Goal: Find specific page/section: Find specific page/section

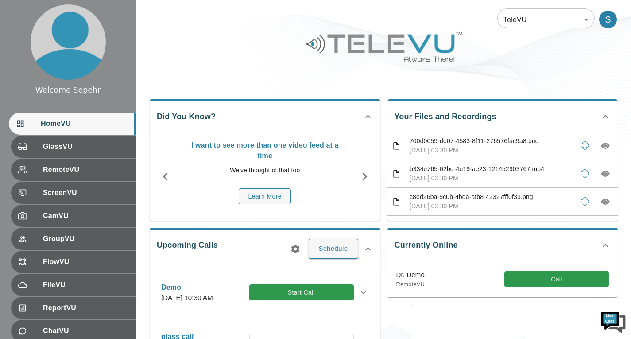
click at [543, 25] on body "Welcome Sepehr HomeVU GlassVU RemoteVU ScreenVU CamVU GroupVU FlowVU FileVU Rep…" at bounding box center [315, 287] width 631 height 575
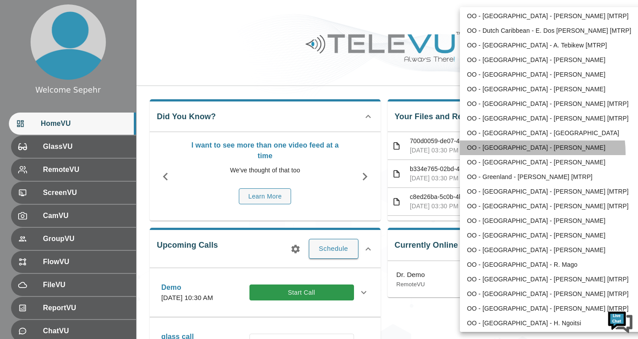
click at [513, 153] on li "OO - [GEOGRAPHIC_DATA] - [PERSON_NAME]" at bounding box center [552, 147] width 184 height 15
type input "211"
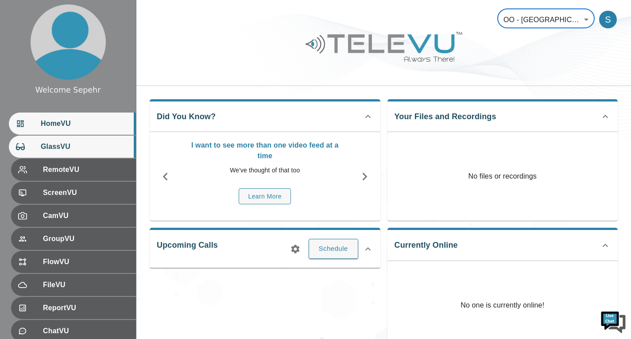
click at [66, 150] on span "GlassVU" at bounding box center [85, 146] width 88 height 11
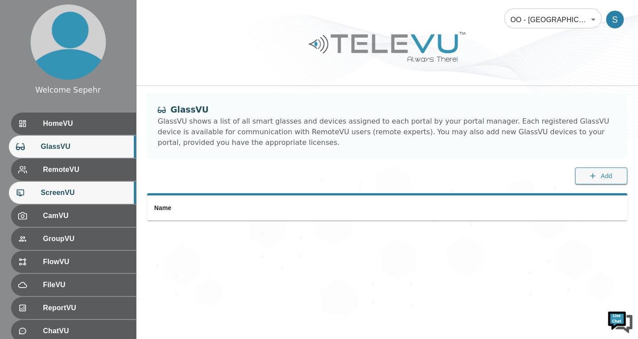
click at [64, 204] on ul "HomeVU GlassVU RemoteVU ScreenVU CamVU GroupVU FlowVU FileVU ReportVU ChatVU Po…" at bounding box center [68, 274] width 136 height 330
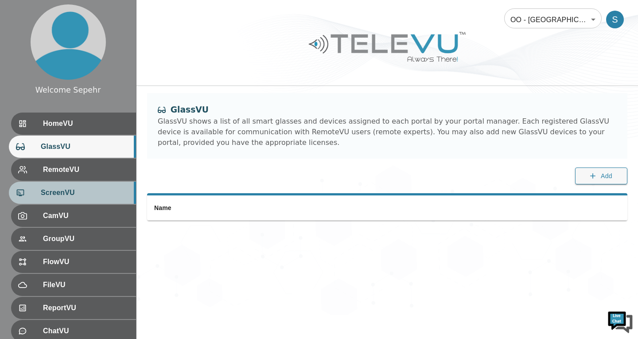
click at [71, 196] on span "ScreenVU" at bounding box center [85, 192] width 88 height 11
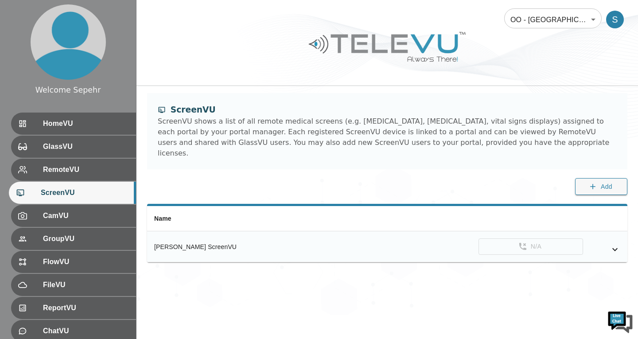
click at [617, 244] on icon "simple table" at bounding box center [614, 249] width 11 height 11
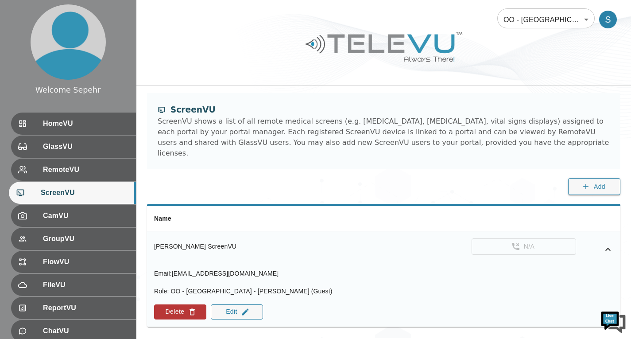
click at [612, 244] on icon "simple table" at bounding box center [608, 249] width 11 height 11
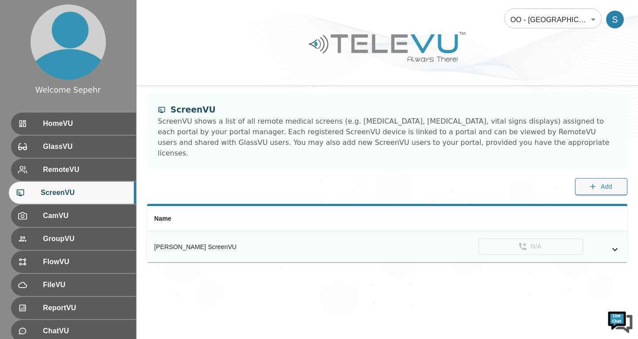
click at [529, 24] on body "Welcome Sepehr HomeVU GlassVU RemoteVU ScreenVU CamVU GroupVU FlowVU FileVU Rep…" at bounding box center [319, 157] width 638 height 315
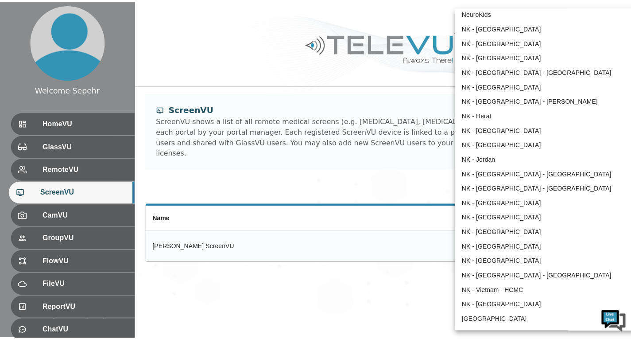
scroll to position [545, 0]
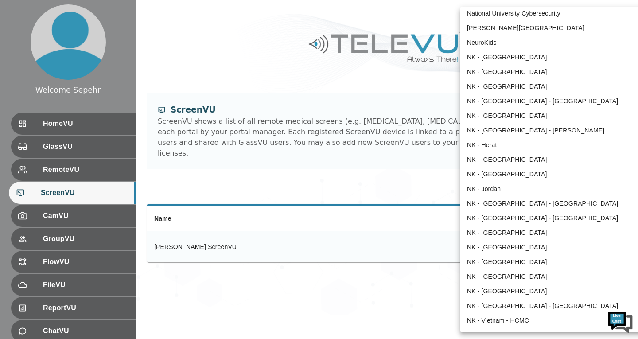
click at [482, 98] on li "NK - [GEOGRAPHIC_DATA] - [GEOGRAPHIC_DATA]" at bounding box center [552, 101] width 184 height 15
type input "90"
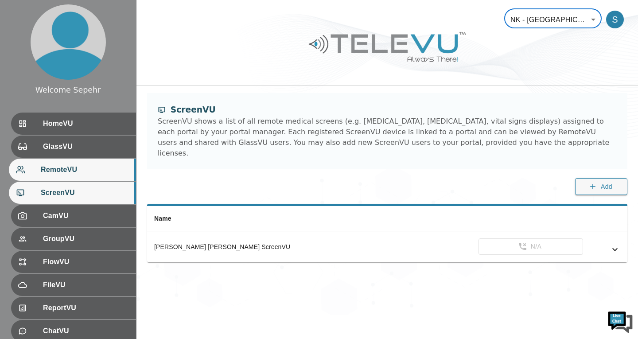
click at [85, 180] on div "RemoteVU" at bounding box center [72, 170] width 127 height 22
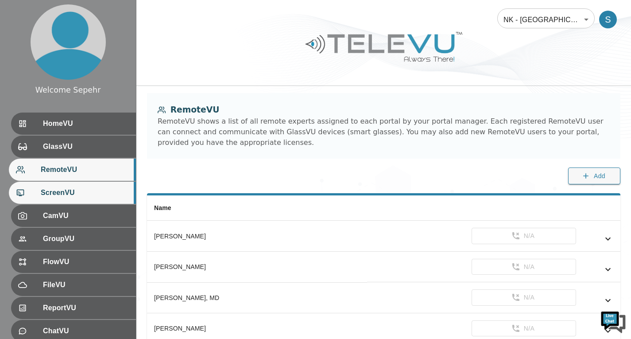
click at [82, 188] on span "ScreenVU" at bounding box center [85, 192] width 88 height 11
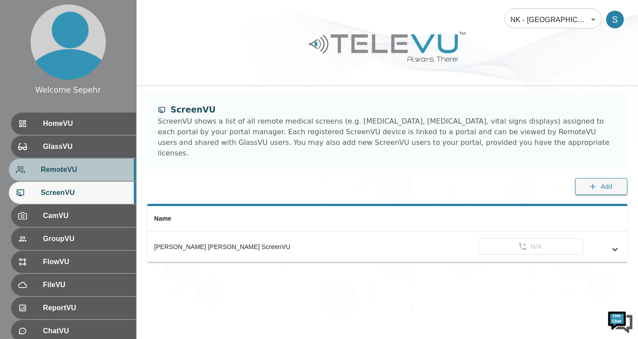
click at [73, 173] on span "RemoteVU" at bounding box center [85, 169] width 88 height 11
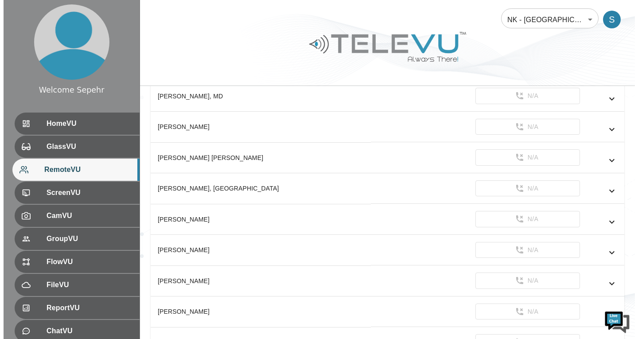
scroll to position [221, 0]
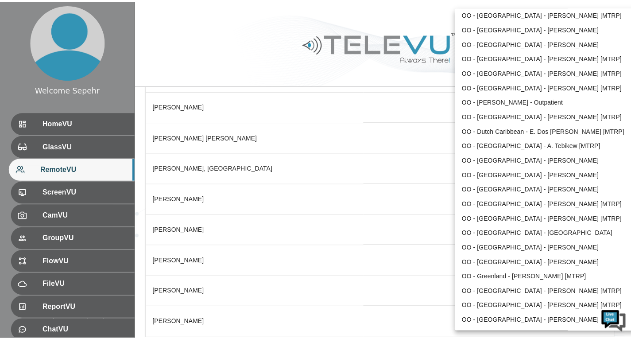
scroll to position [964, 0]
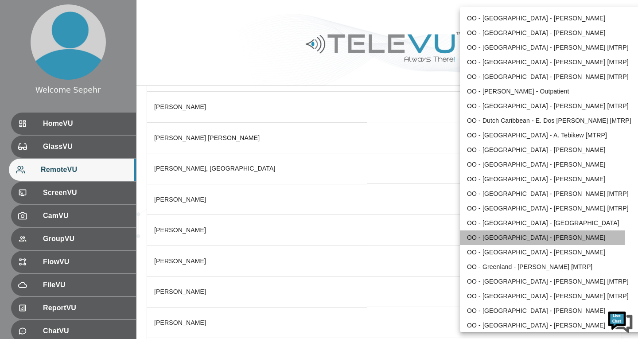
click at [495, 236] on li "OO - [GEOGRAPHIC_DATA] - [PERSON_NAME]" at bounding box center [552, 237] width 184 height 15
type input "211"
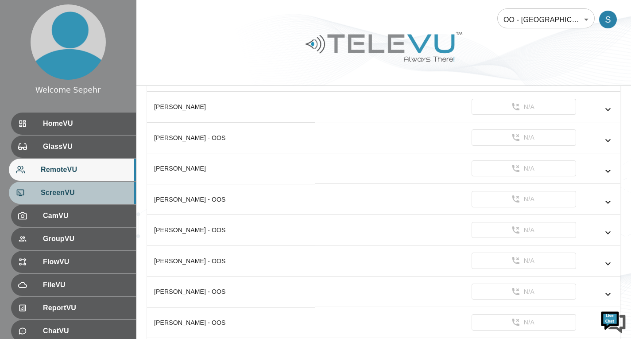
click at [120, 186] on div "ScreenVU" at bounding box center [72, 193] width 127 height 22
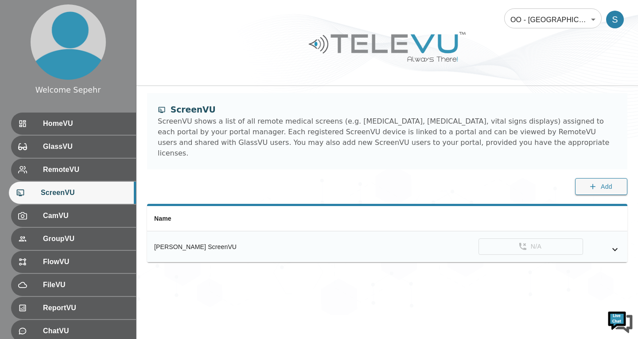
click at [613, 244] on icon "simple table" at bounding box center [614, 249] width 11 height 11
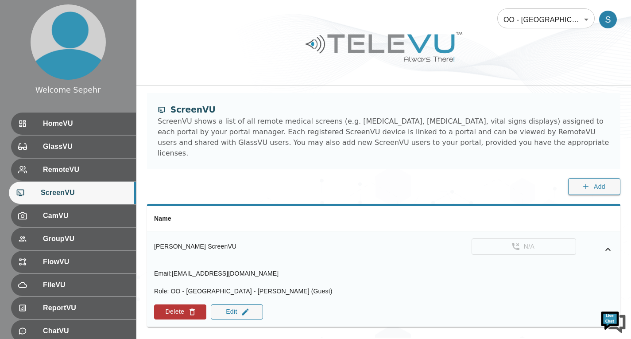
click at [613, 244] on icon "simple table" at bounding box center [608, 249] width 11 height 11
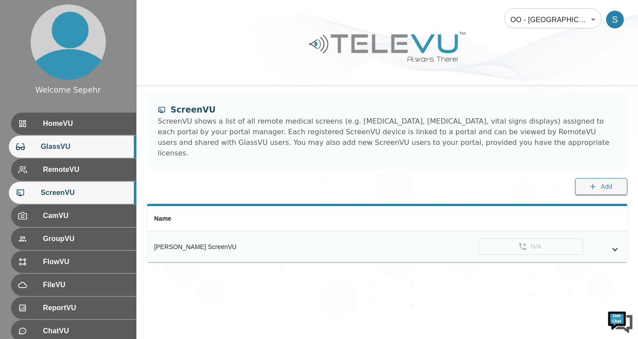
click at [110, 156] on div "GlassVU" at bounding box center [72, 147] width 127 height 22
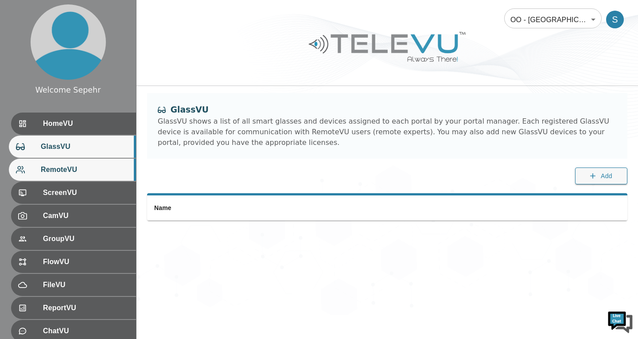
click at [109, 178] on div "RemoteVU" at bounding box center [72, 170] width 127 height 22
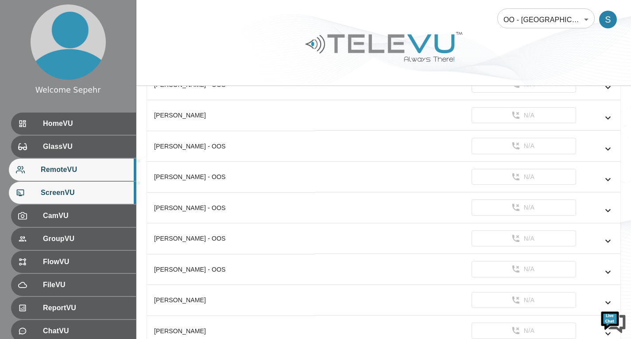
scroll to position [266, 0]
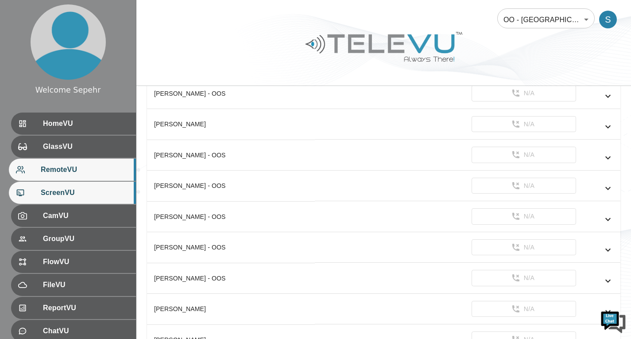
click at [117, 198] on span "ScreenVU" at bounding box center [85, 192] width 88 height 11
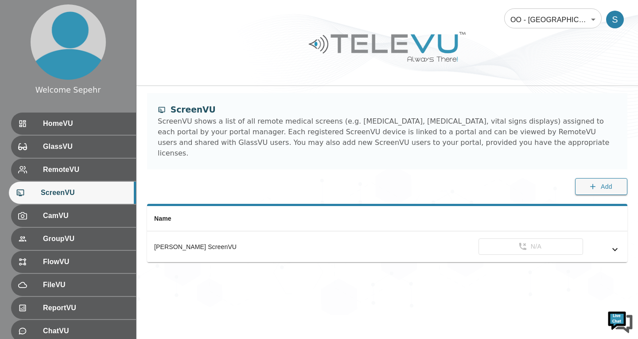
click at [547, 15] on body "Welcome Sepehr HomeVU GlassVU RemoteVU ScreenVU CamVU GroupVU FlowVU FileVU Rep…" at bounding box center [319, 157] width 638 height 315
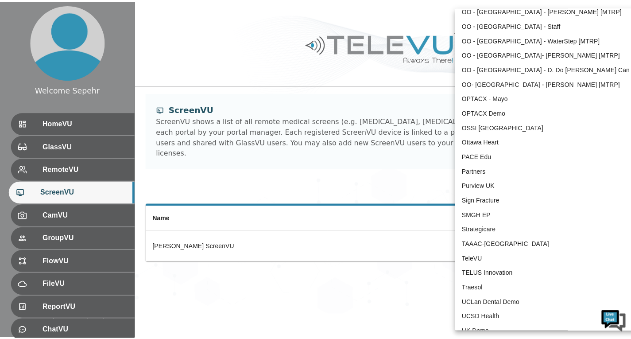
scroll to position [1830, 0]
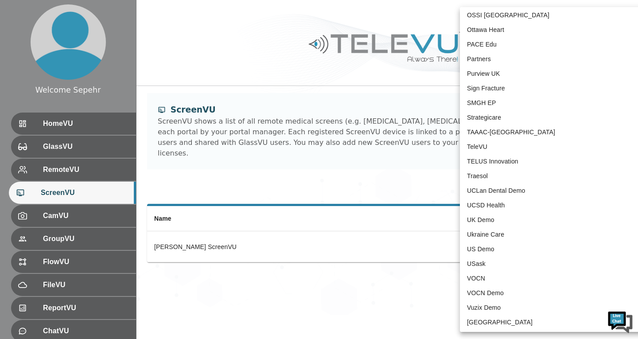
click at [481, 144] on li "TeleVU" at bounding box center [552, 147] width 184 height 15
type input "1"
